Goal: Transaction & Acquisition: Purchase product/service

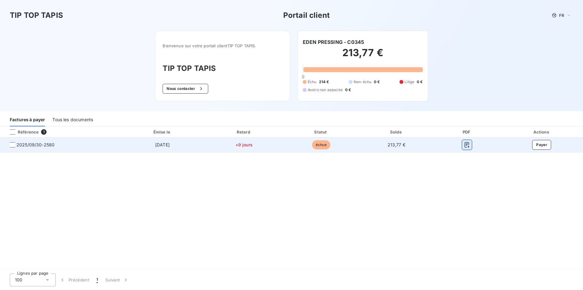
click at [465, 145] on icon "button" at bounding box center [467, 145] width 6 height 6
click at [543, 146] on button "Payer" at bounding box center [542, 145] width 19 height 10
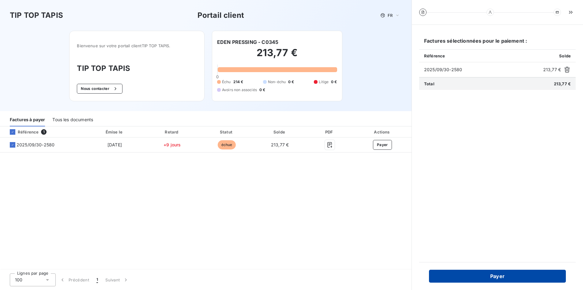
click at [492, 276] on button "Payer" at bounding box center [497, 275] width 137 height 13
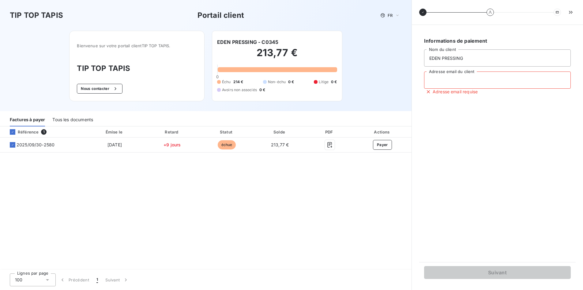
click at [456, 86] on input "Adresse email du client" at bounding box center [497, 79] width 147 height 17
type input "[EMAIL_ADDRESS][DOMAIN_NAME]"
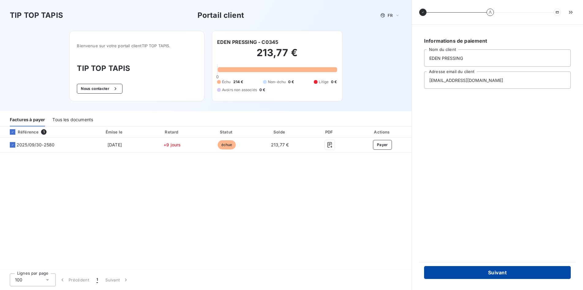
click at [497, 273] on button "Suivant" at bounding box center [497, 272] width 147 height 13
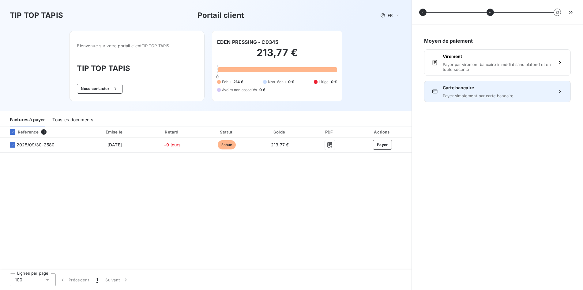
click at [462, 98] on div "Carte bancaire Payer simplement par carte bancaire" at bounding box center [497, 91] width 147 height 21
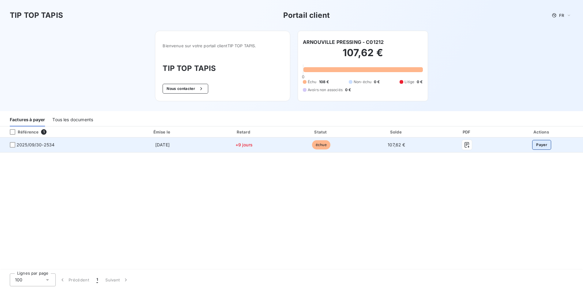
click at [549, 147] on button "Payer" at bounding box center [542, 145] width 19 height 10
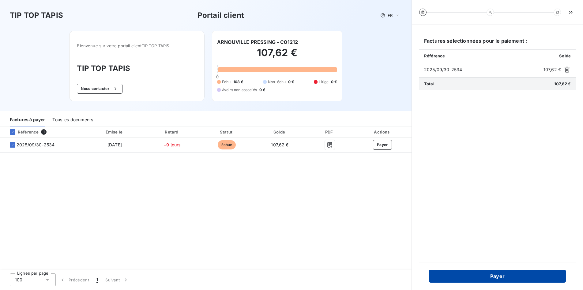
click at [502, 277] on button "Payer" at bounding box center [497, 275] width 137 height 13
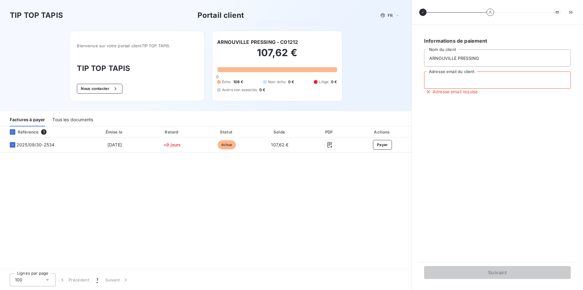
click at [457, 84] on input "Adresse email du client" at bounding box center [497, 79] width 147 height 17
type input "[EMAIL_ADDRESS][DOMAIN_NAME]"
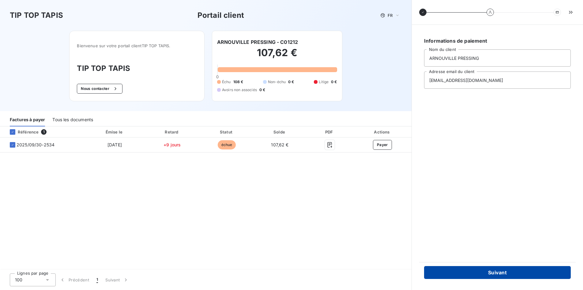
click at [488, 272] on button "Suivant" at bounding box center [497, 272] width 147 height 13
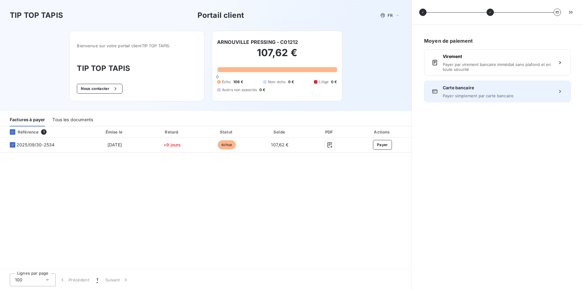
click at [470, 96] on span "Payer simplement par carte bancaire" at bounding box center [497, 95] width 109 height 5
